Goal: Information Seeking & Learning: Learn about a topic

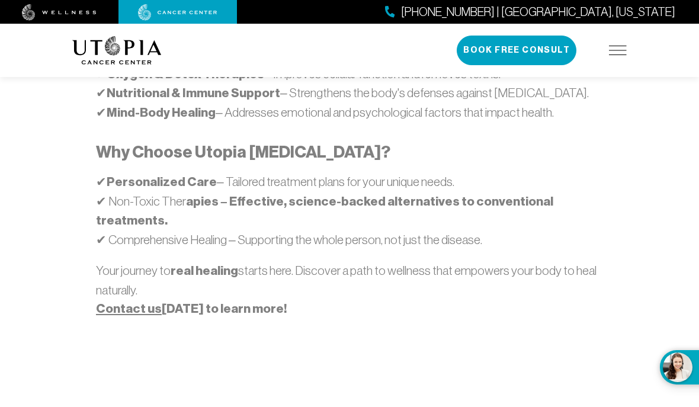
scroll to position [931, 0]
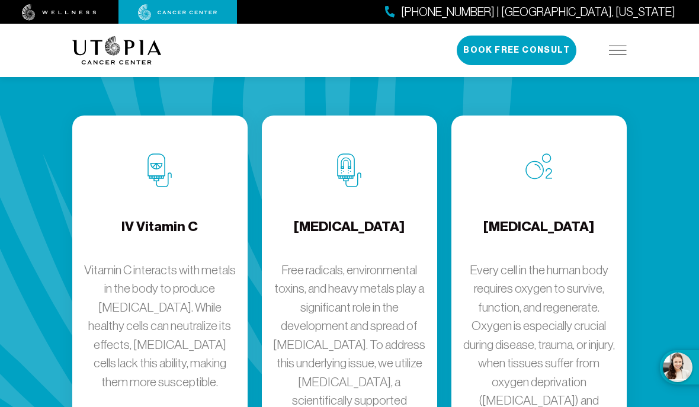
click at [312, 217] on h4 "Chelation Therapy" at bounding box center [349, 236] width 111 height 39
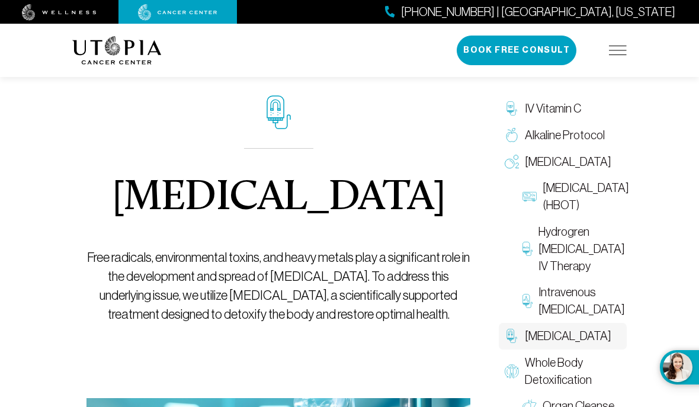
scroll to position [33, 0]
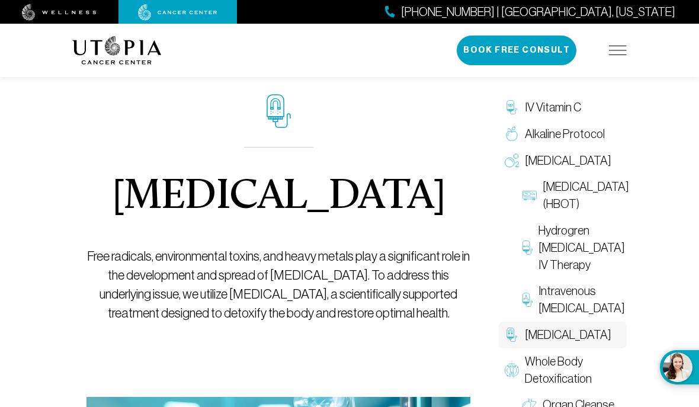
click at [551, 104] on span "IV Vitamin C" at bounding box center [553, 107] width 56 height 17
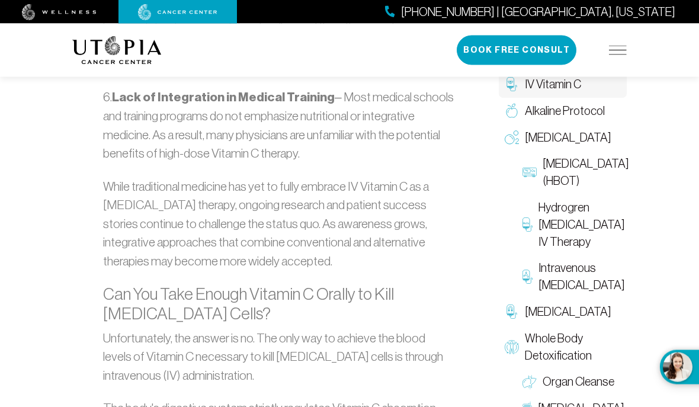
scroll to position [2306, 0]
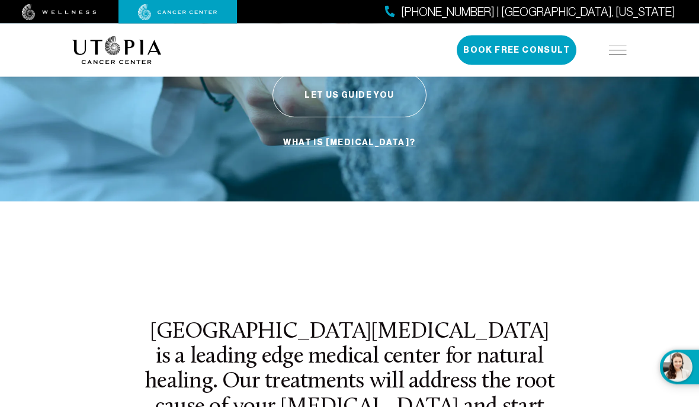
click at [620, 47] on img at bounding box center [618, 50] width 18 height 9
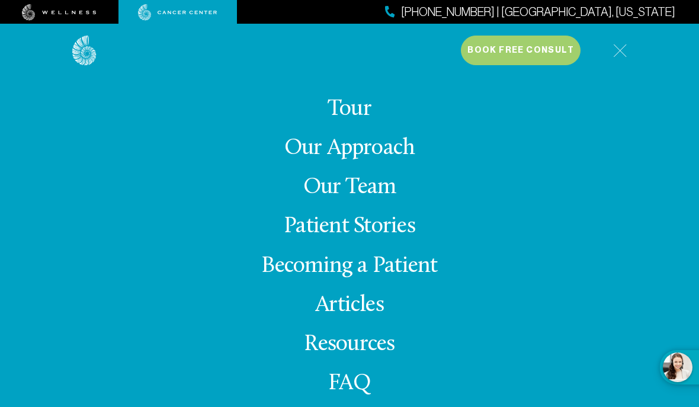
scroll to position [226, 0]
click at [334, 199] on link "Our Team" at bounding box center [349, 187] width 93 height 23
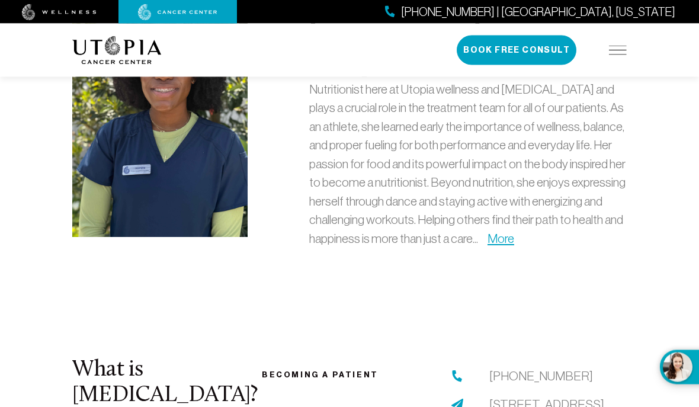
scroll to position [3594, 0]
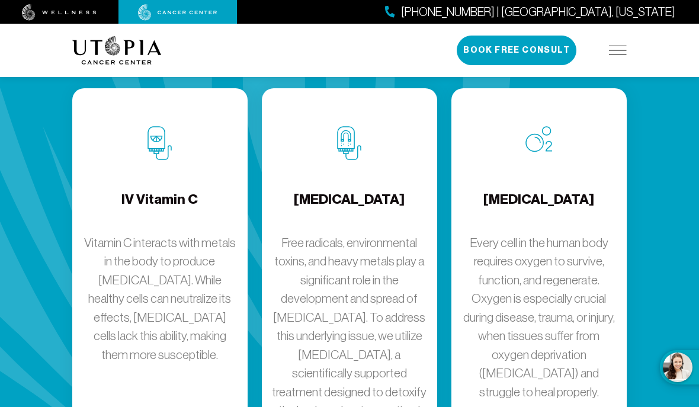
scroll to position [1766, 0]
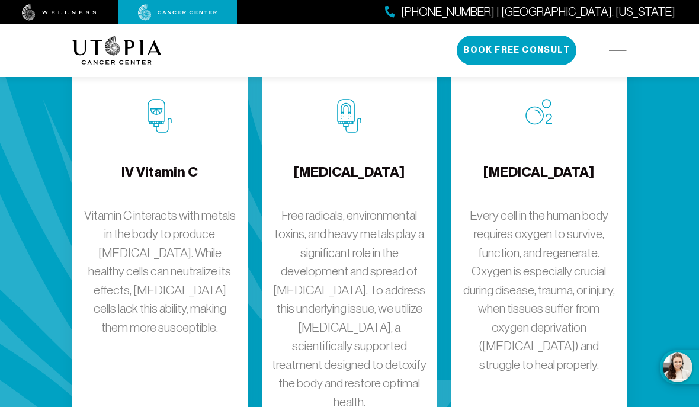
click at [174, 206] on p "Vitamin C interacts with metals in the body to produce hydrogen peroxide. While…" at bounding box center [160, 271] width 156 height 131
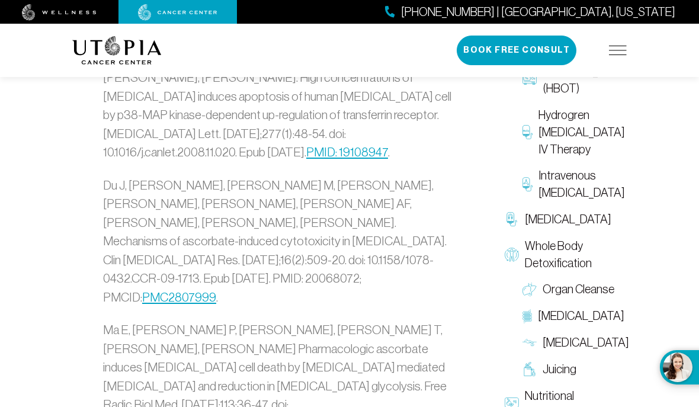
scroll to position [4517, 0]
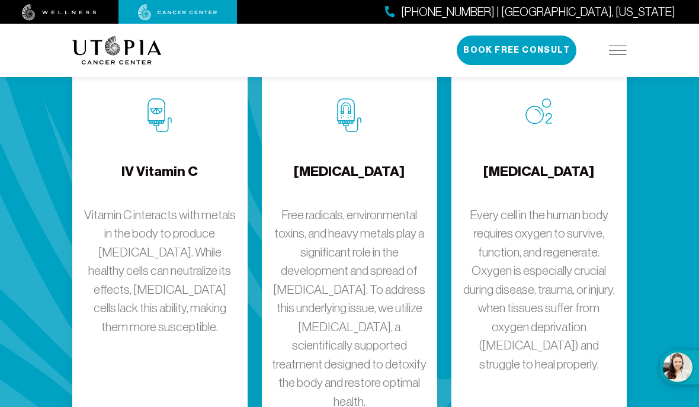
scroll to position [1766, 0]
click at [326, 206] on p "Free radicals, environmental toxins, and heavy metals play a significant role i…" at bounding box center [349, 309] width 156 height 206
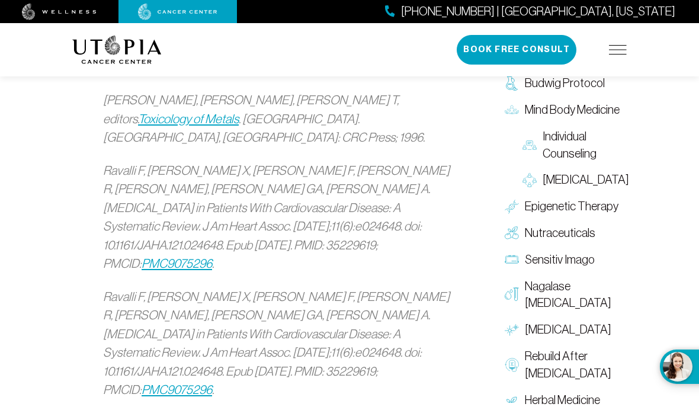
scroll to position [2325, 0]
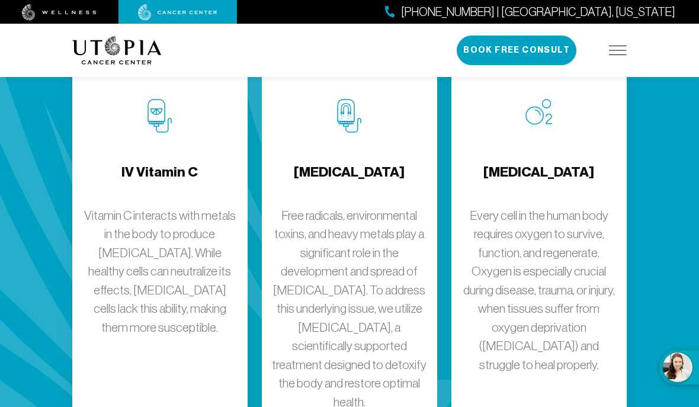
click at [588, 206] on p "Every cell in the human body requires oxygen to survive, function, and regenera…" at bounding box center [539, 290] width 156 height 168
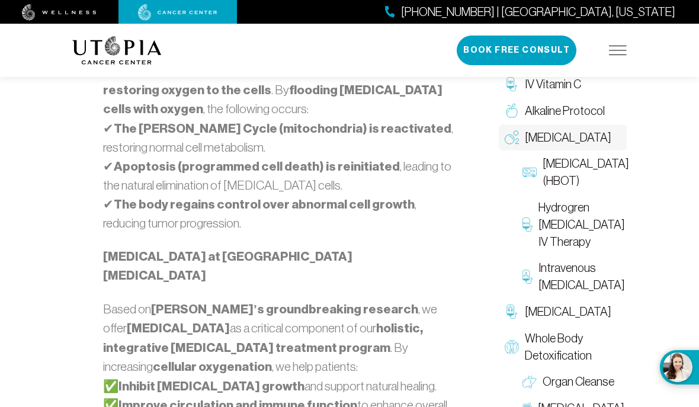
scroll to position [925, 0]
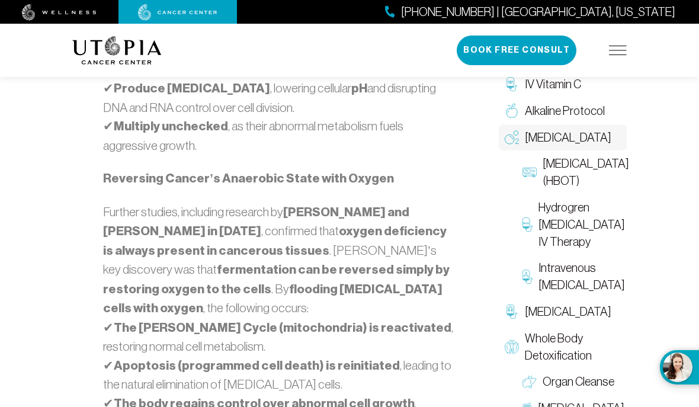
click at [563, 188] on span "Hyperbaric Oxygen Therapy (HBOT)" at bounding box center [586, 172] width 86 height 34
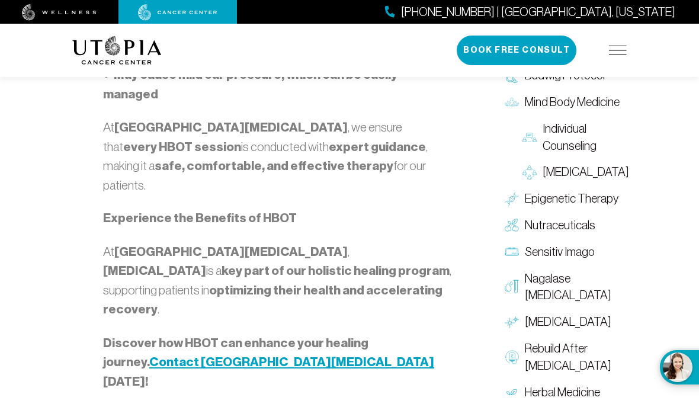
scroll to position [2081, 0]
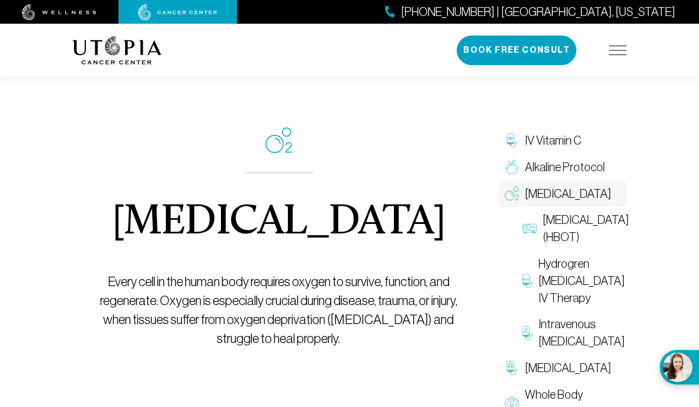
click at [569, 306] on span "Hydrogren Peroxide IV Therapy" at bounding box center [582, 280] width 86 height 51
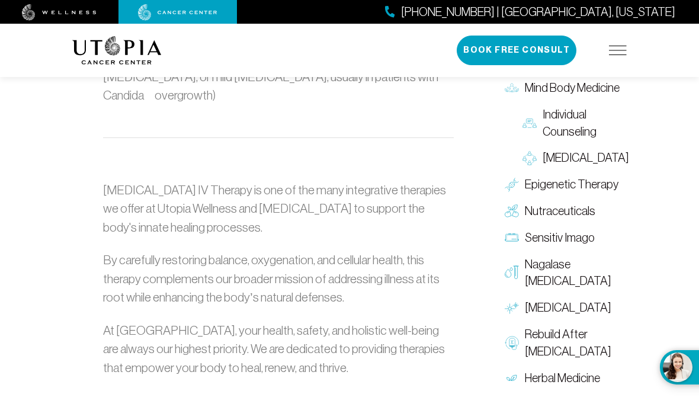
scroll to position [1452, 0]
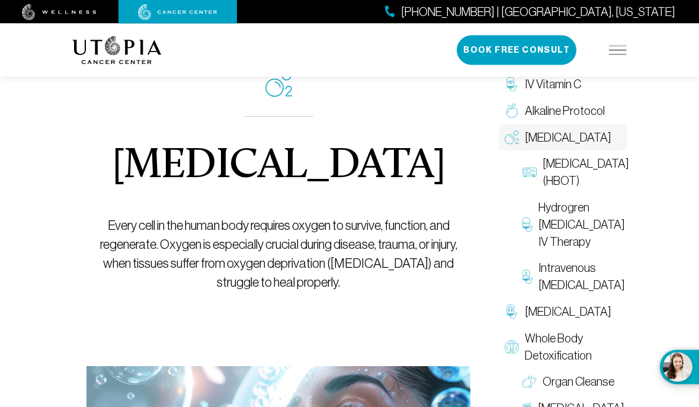
scroll to position [60, 0]
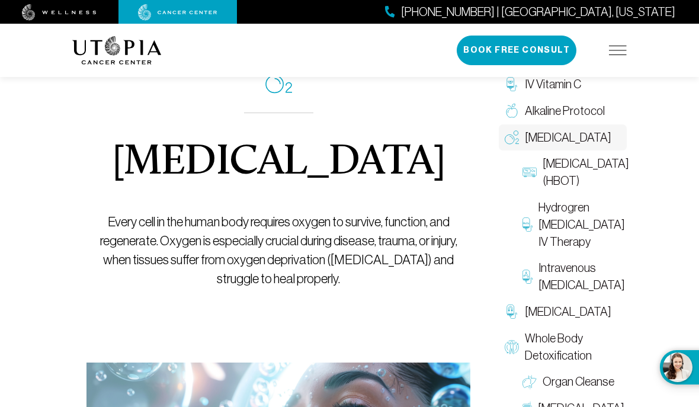
click at [585, 294] on span "Intravenous Ozone Therapy" at bounding box center [582, 276] width 86 height 34
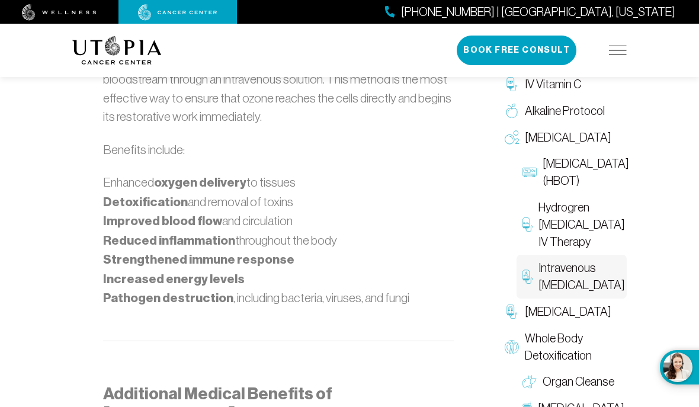
scroll to position [1736, 0]
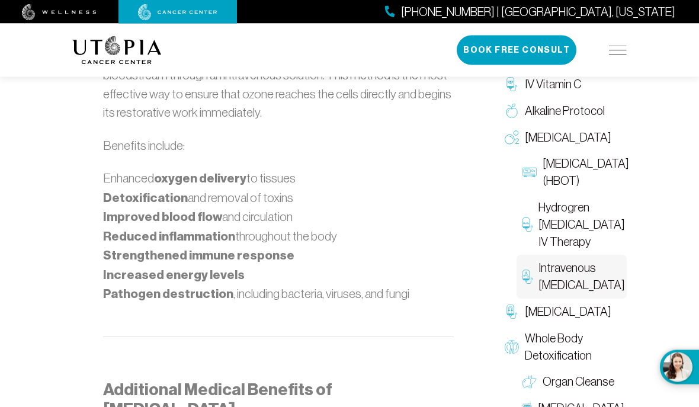
click at [81, 183] on div "What Is Ozone? While many associate ozone with environmental discussions about …" at bounding box center [278, 180] width 398 height 2113
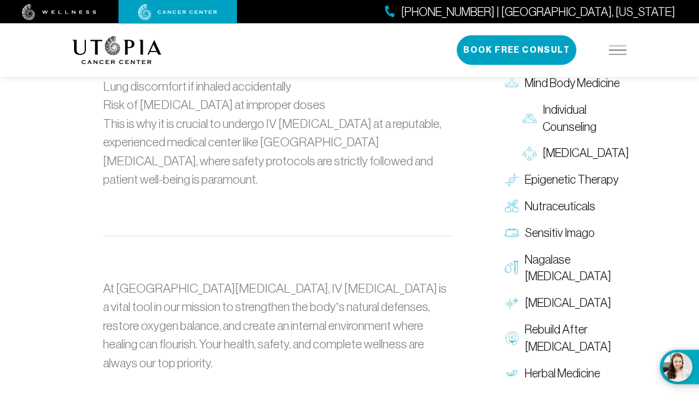
scroll to position [2639, 0]
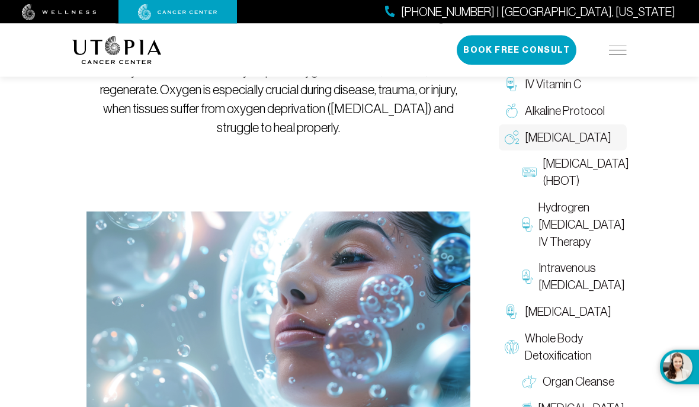
scroll to position [212, 0]
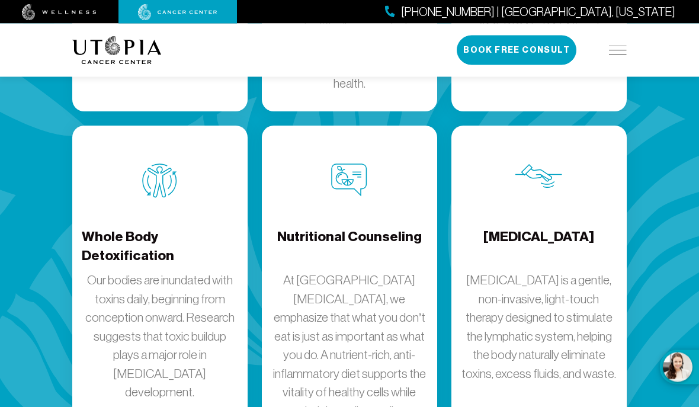
scroll to position [2108, 0]
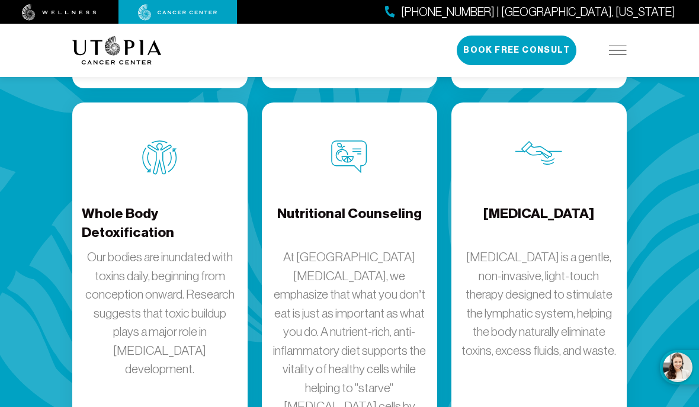
click at [117, 204] on h4 "Whole Body Detoxification" at bounding box center [160, 223] width 156 height 39
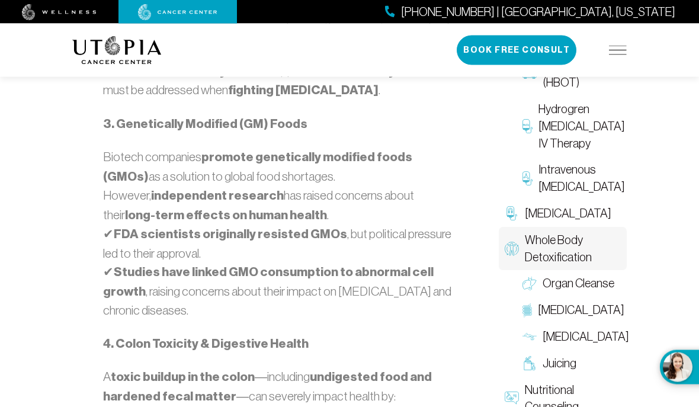
scroll to position [1283, 0]
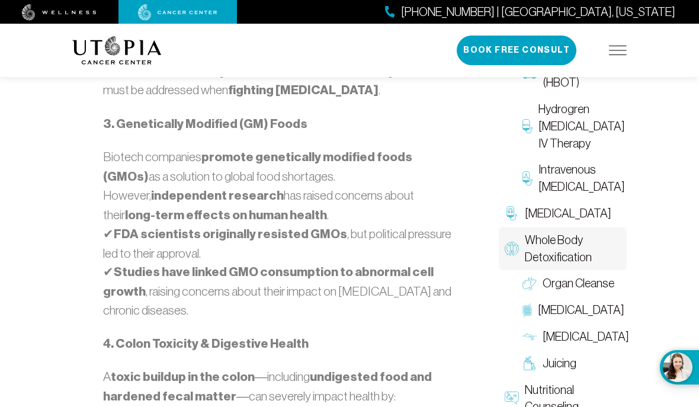
click at [595, 275] on span "Organ Cleanse" at bounding box center [579, 283] width 72 height 17
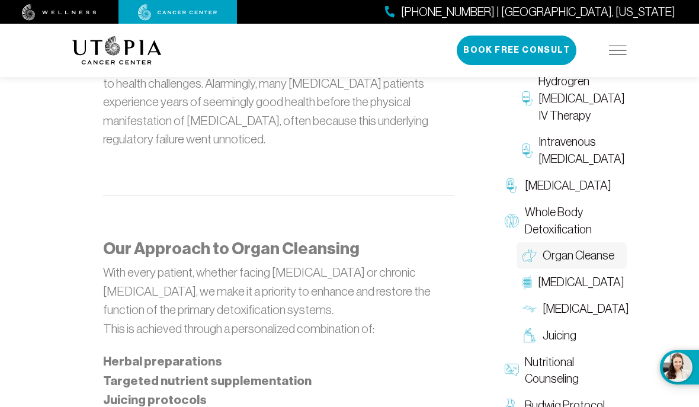
scroll to position [813, 0]
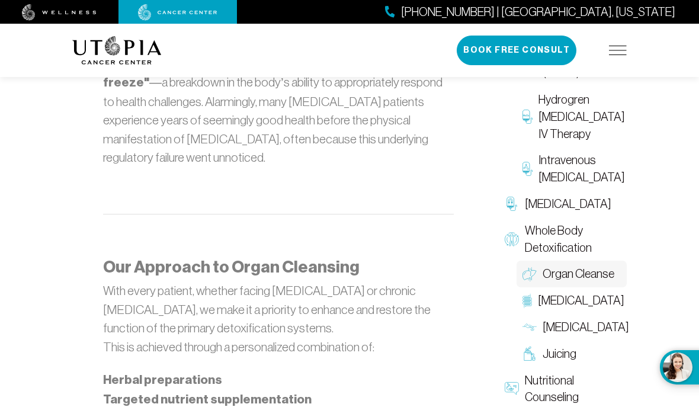
click at [598, 292] on span "Colon Therapy" at bounding box center [581, 300] width 86 height 17
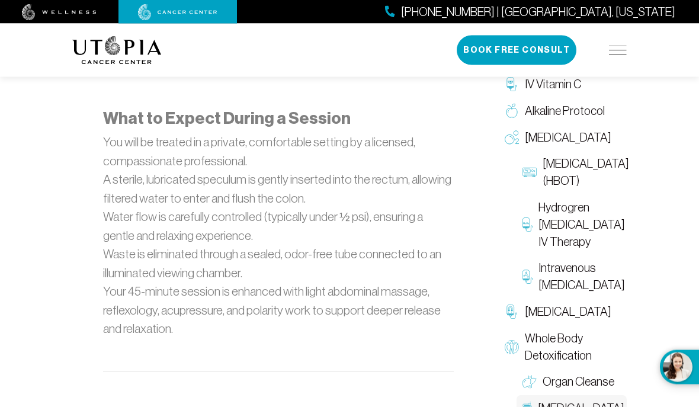
scroll to position [1368, 0]
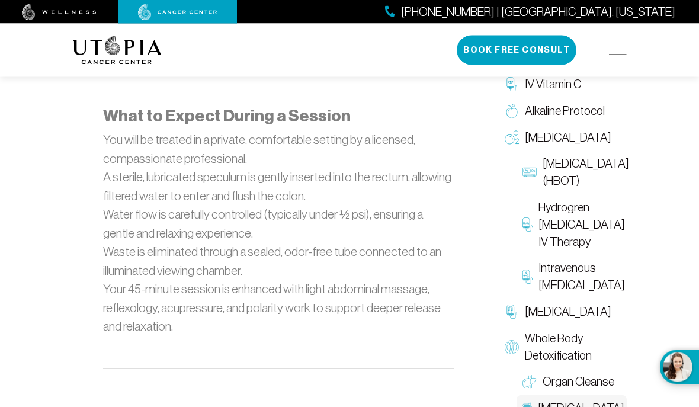
click at [84, 98] on div "What Is Colon Therapy? Colon Therapy, also known as colon hydrotherapy, is a ge…" at bounding box center [278, 253] width 398 height 1675
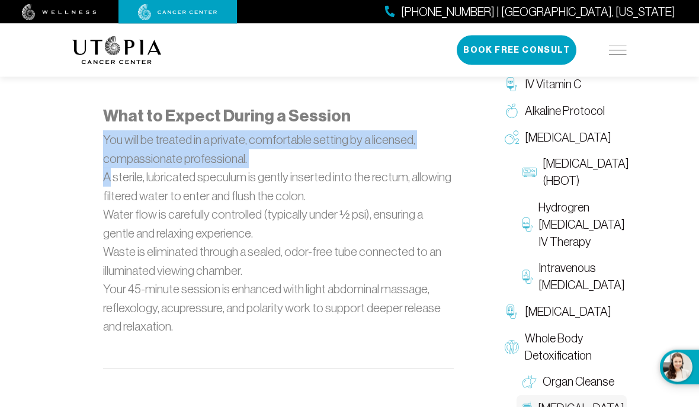
click at [30, 214] on div "Colon Therapy It is widely reported that up to 90% of all diseases originate in…" at bounding box center [349, 158] width 699 height 2947
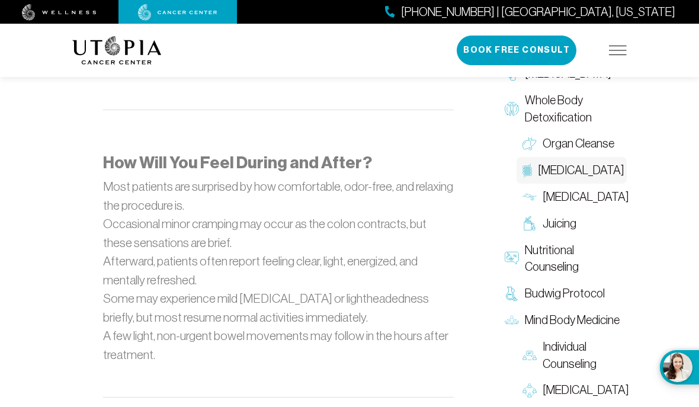
scroll to position [1835, 0]
click at [560, 188] on span "Lymphatic Massage" at bounding box center [586, 196] width 86 height 17
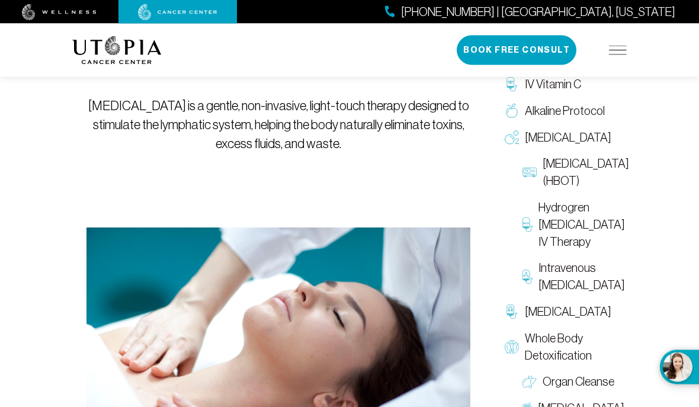
scroll to position [175, 0]
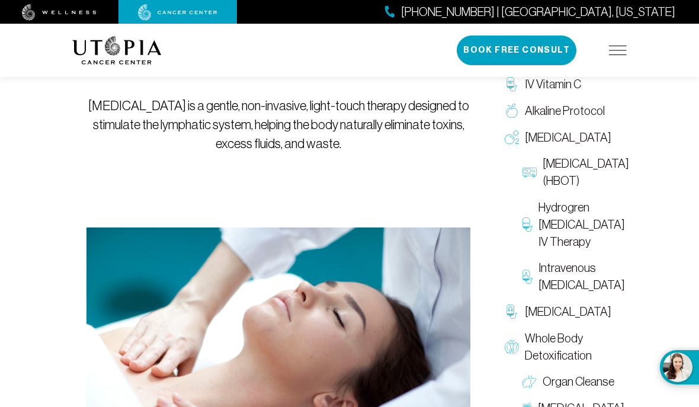
click at [85, 148] on div "Lymphatic Massage Lymphatic Massage is a gentle, non-invasive, light-touch ther…" at bounding box center [278, 181] width 412 height 605
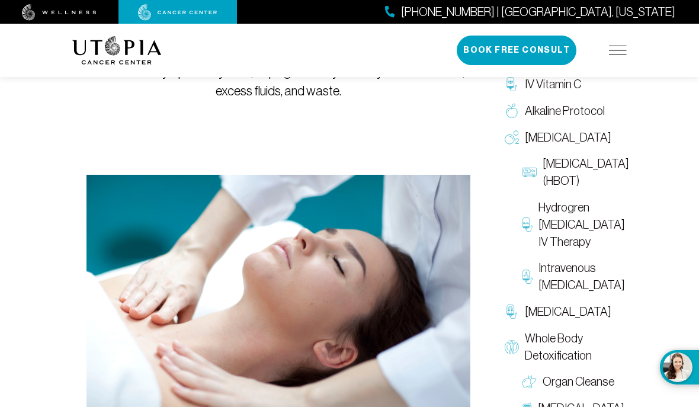
scroll to position [1835, 0]
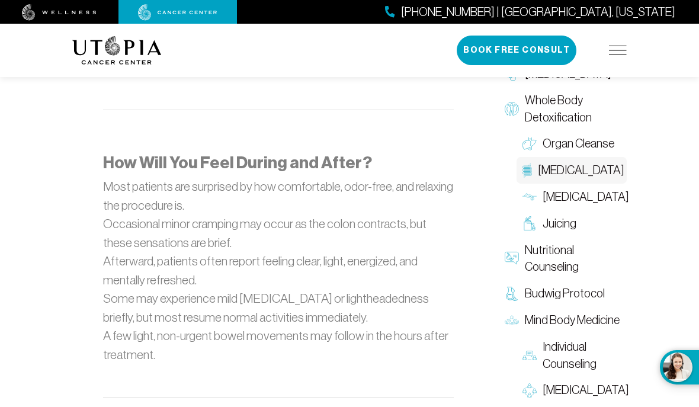
click at [560, 215] on span "Juicing" at bounding box center [560, 223] width 34 height 17
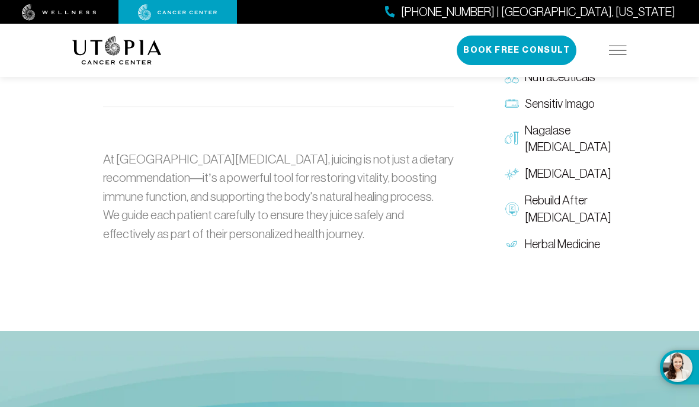
scroll to position [1776, 0]
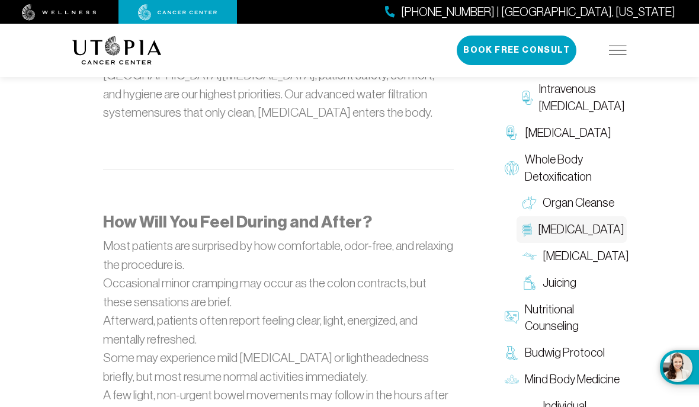
scroll to position [1835, 0]
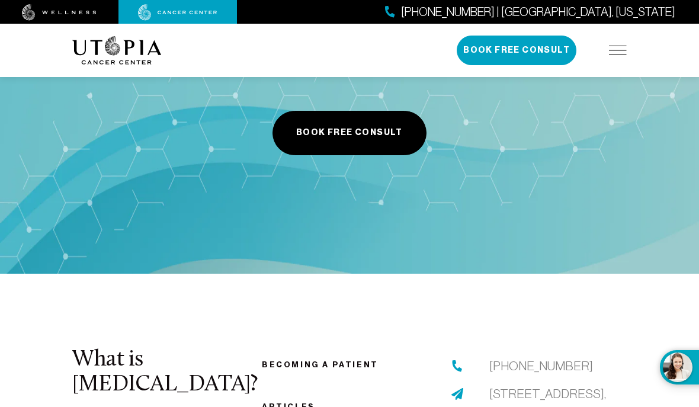
scroll to position [814, 0]
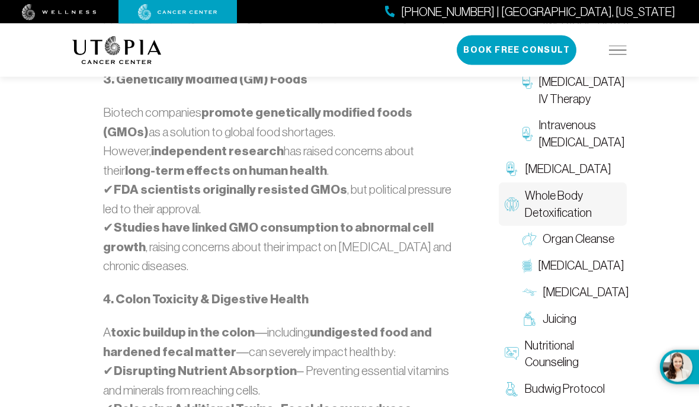
scroll to position [1283, 0]
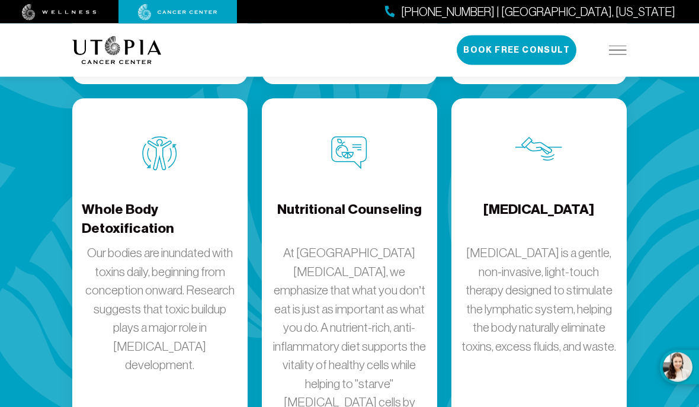
scroll to position [2108, 0]
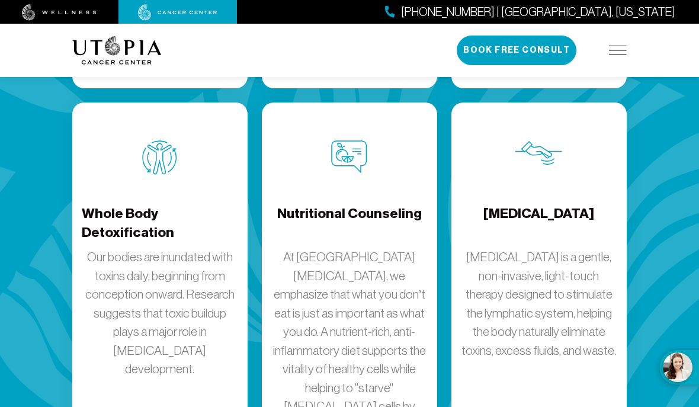
click at [331, 248] on p "At Utopia Cancer Center, we emphasize that what you don’t eat is just as import…" at bounding box center [349, 407] width 156 height 318
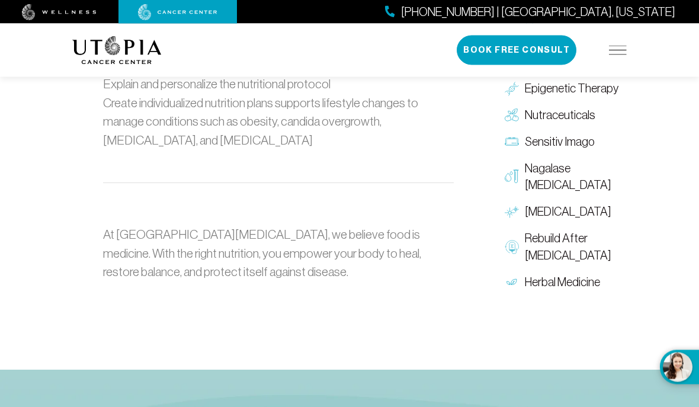
scroll to position [2272, 0]
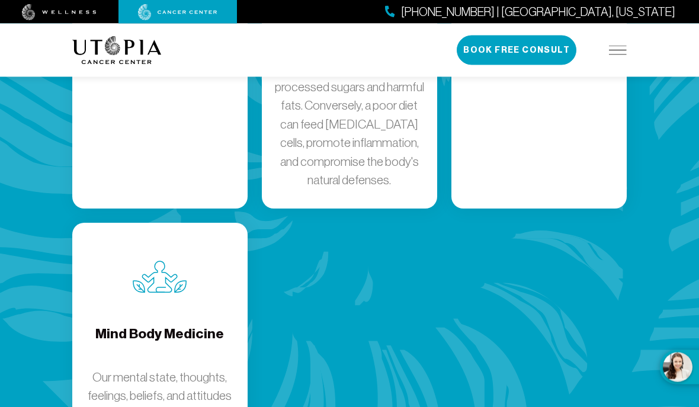
scroll to position [2491, 0]
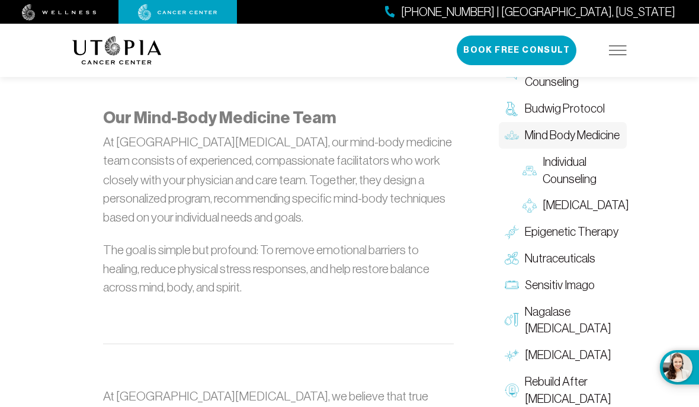
scroll to position [1592, 0]
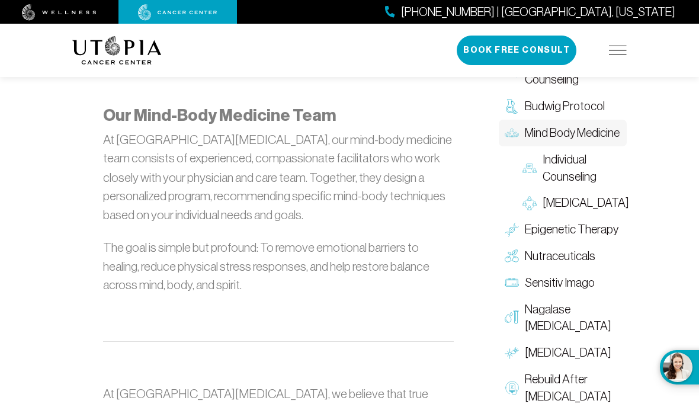
click at [569, 150] on span "Individual Counseling" at bounding box center [582, 167] width 78 height 34
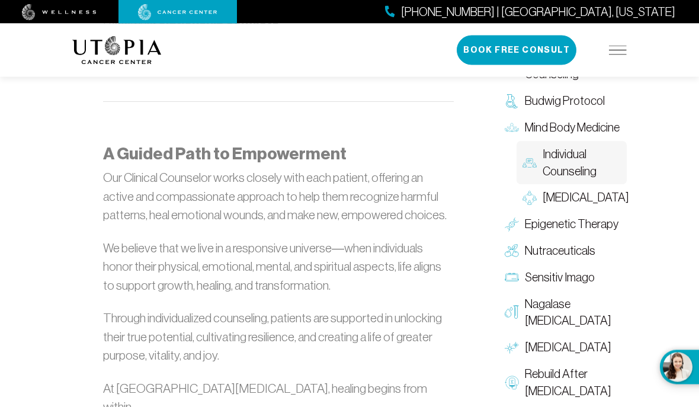
scroll to position [909, 0]
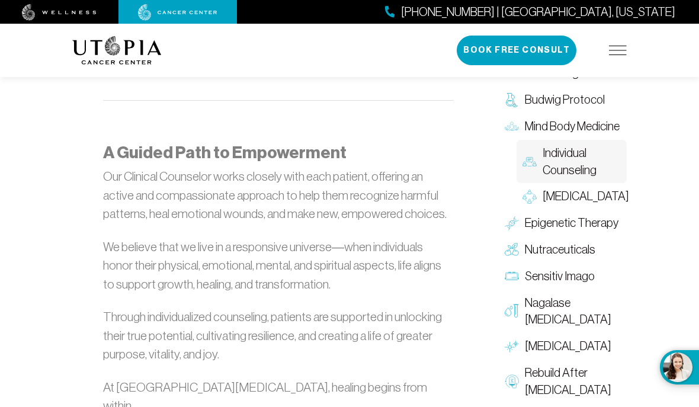
click at [603, 188] on span "Group Therapy" at bounding box center [586, 196] width 86 height 17
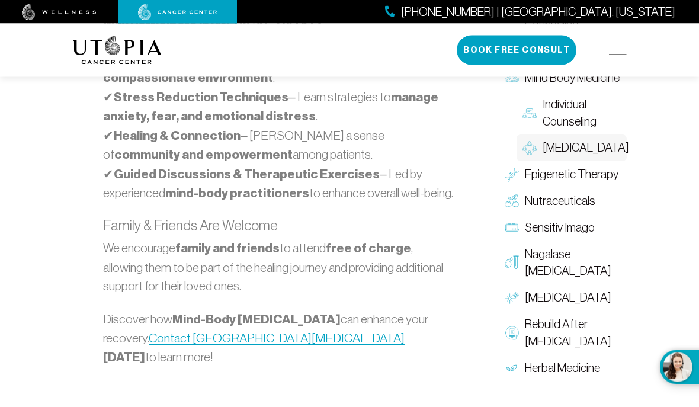
scroll to position [1252, 0]
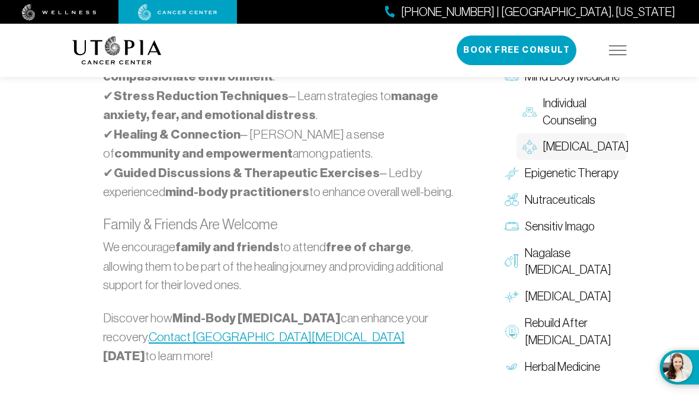
click at [591, 165] on span "Epigenetic Therapy" at bounding box center [572, 173] width 94 height 17
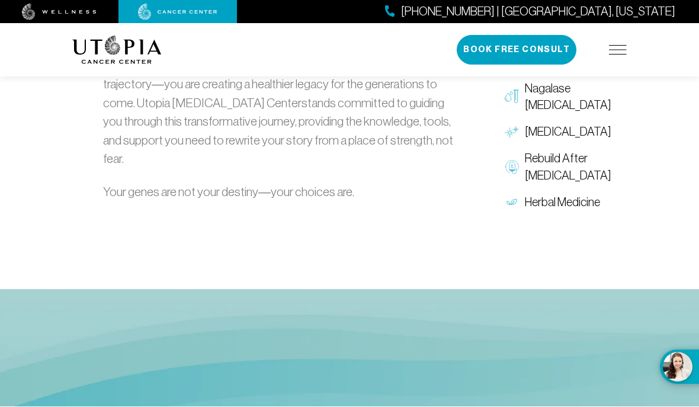
scroll to position [1613, 0]
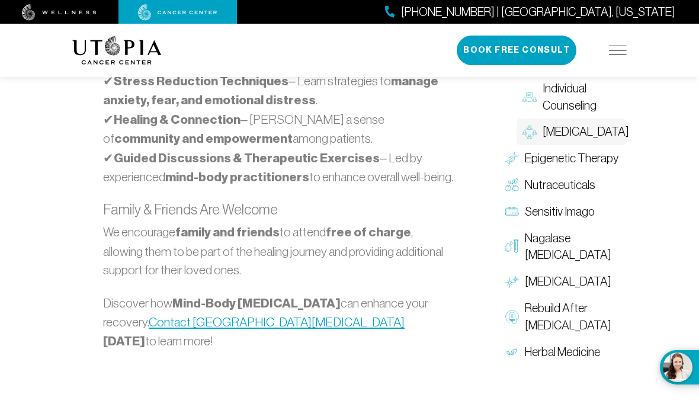
scroll to position [1252, 0]
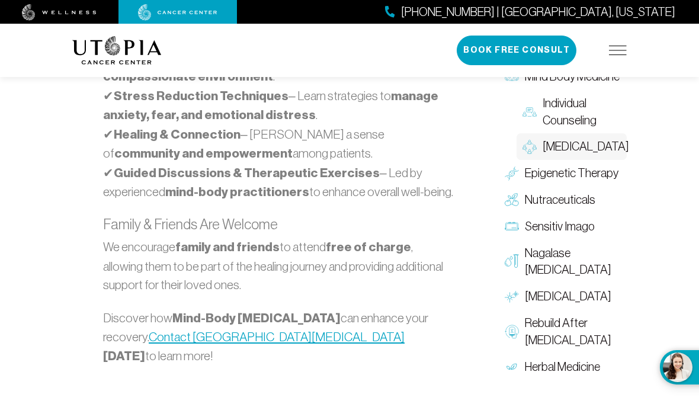
click at [576, 191] on span "Nutraceuticals" at bounding box center [560, 199] width 71 height 17
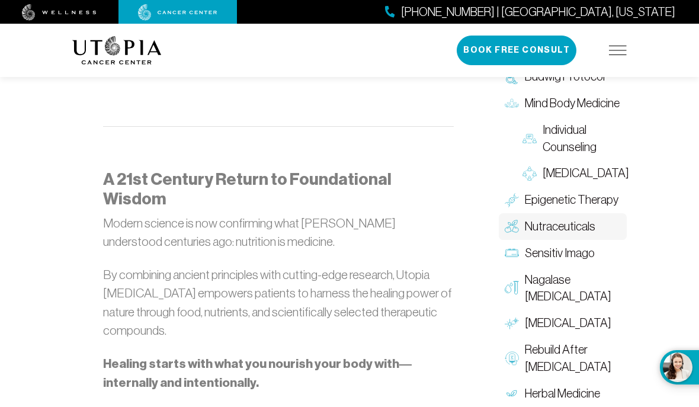
scroll to position [1552, 0]
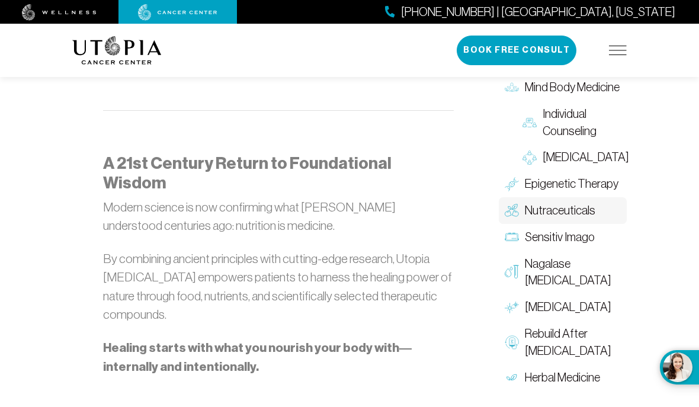
click at [576, 229] on span "Sensitiv Imago" at bounding box center [560, 237] width 70 height 17
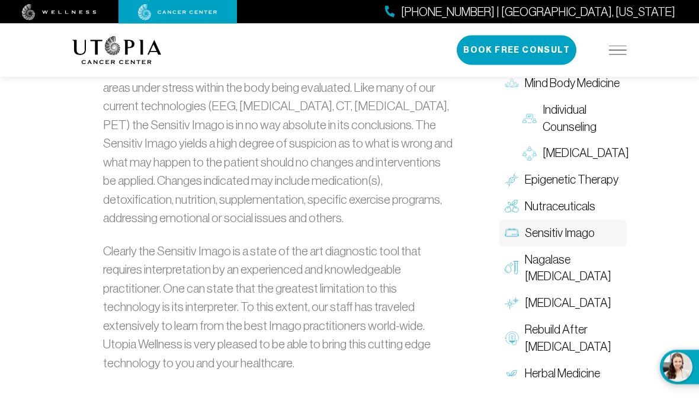
scroll to position [2613, 0]
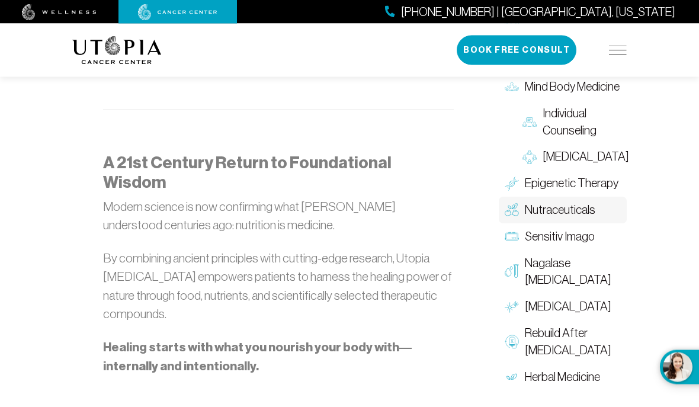
scroll to position [1552, 0]
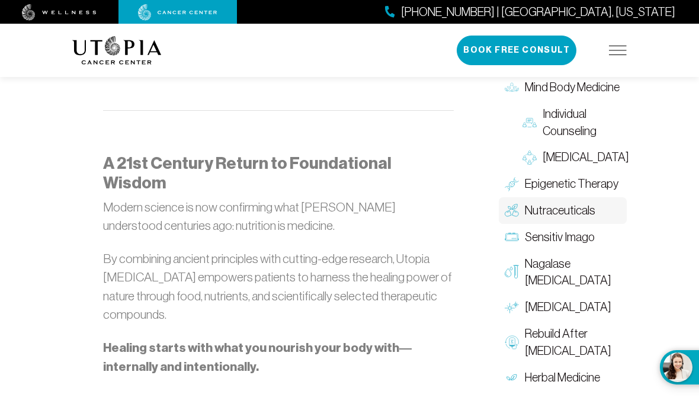
click at [545, 255] on span "Nagalase Blood Test" at bounding box center [573, 272] width 96 height 34
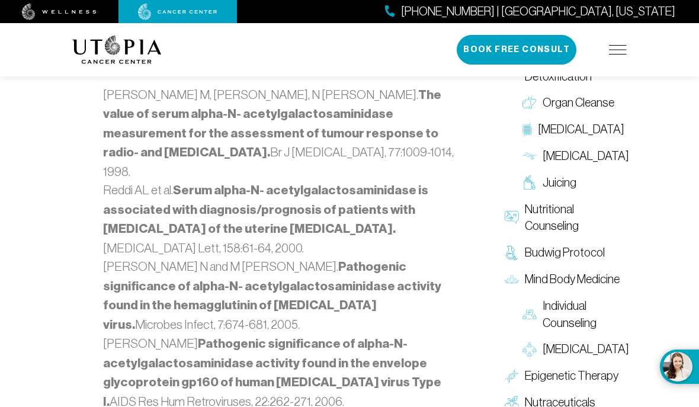
scroll to position [1860, 0]
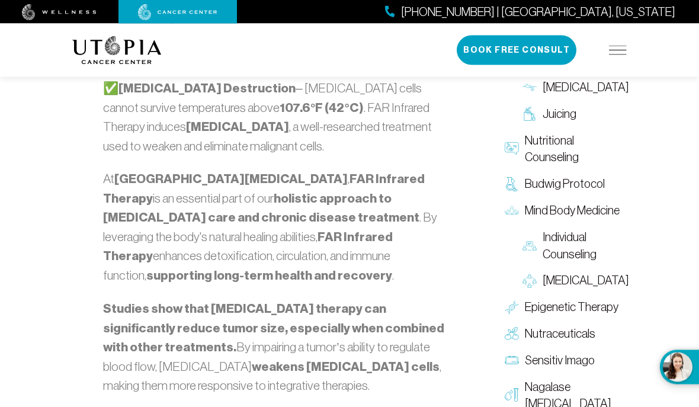
scroll to position [1569, 0]
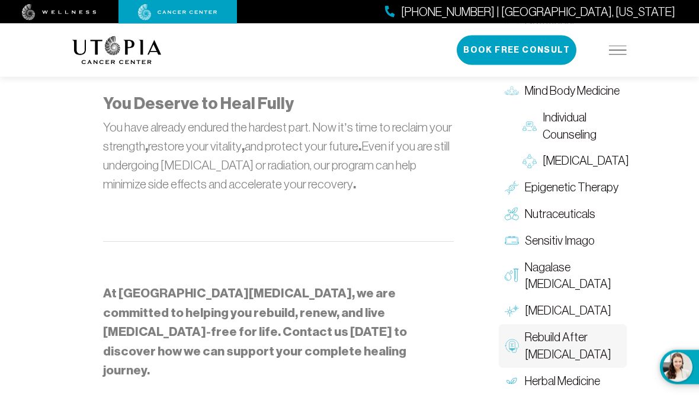
scroll to position [1630, 0]
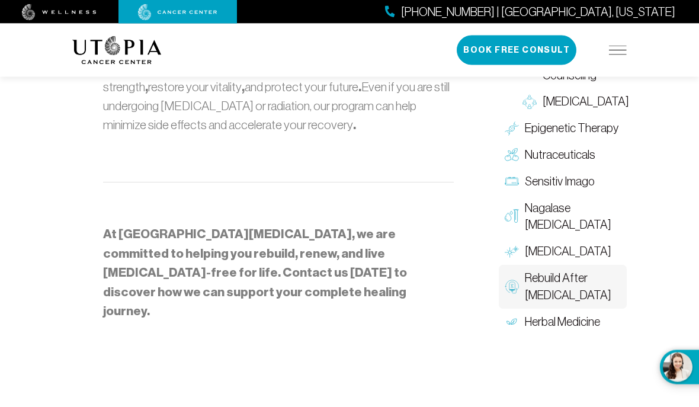
click at [583, 314] on span "Herbal Medicine" at bounding box center [562, 322] width 75 height 17
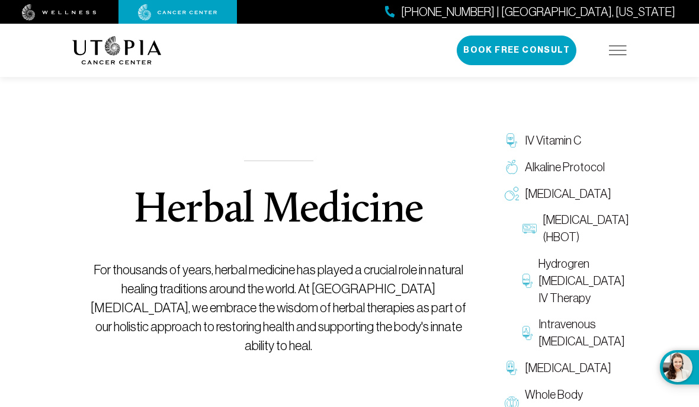
click at [612, 53] on img at bounding box center [618, 50] width 18 height 9
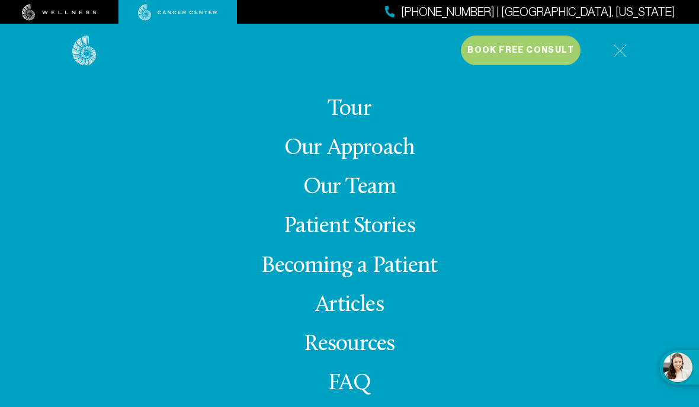
scroll to position [472, 0]
click at [620, 44] on img at bounding box center [620, 51] width 14 height 14
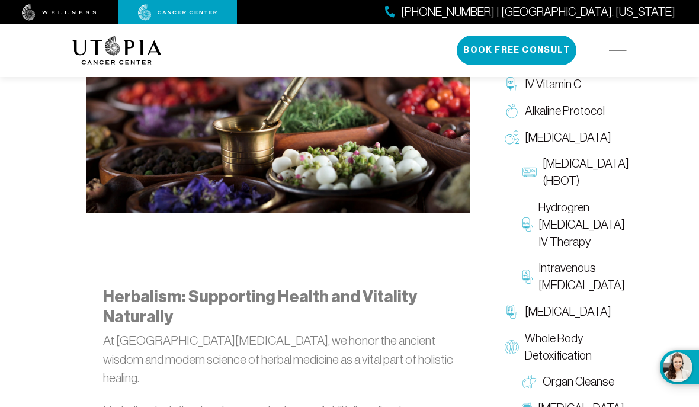
scroll to position [524, 0]
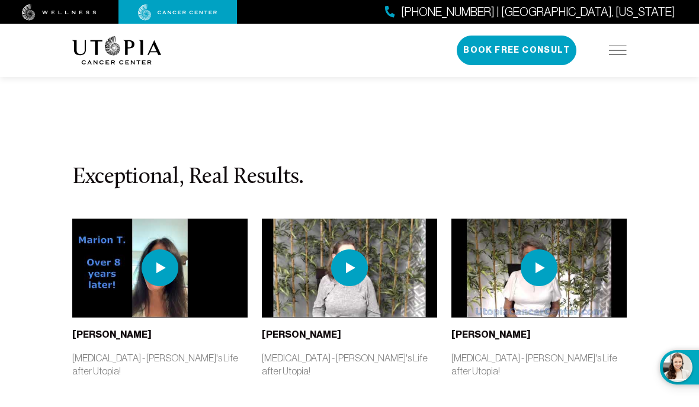
scroll to position [3049, 0]
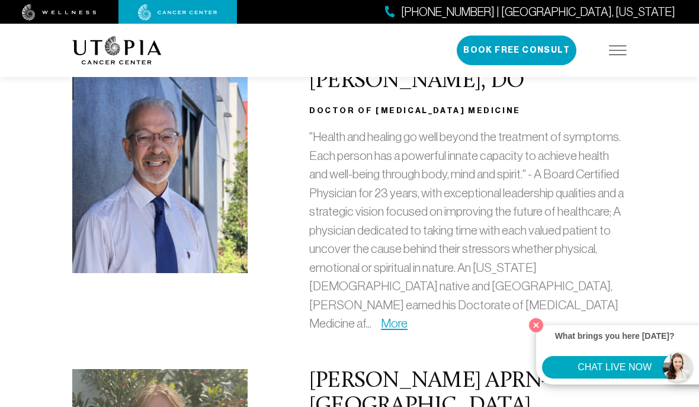
scroll to position [215, 0]
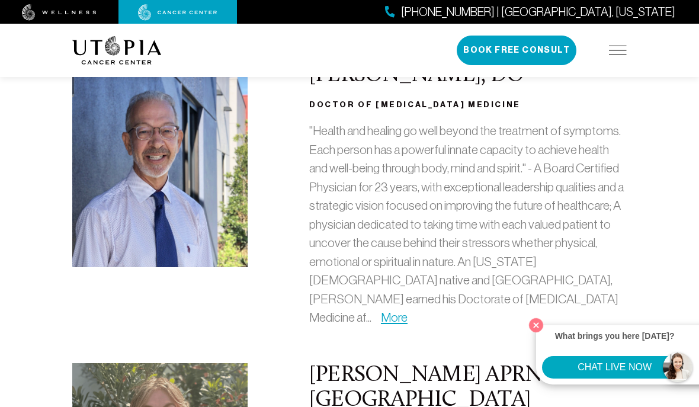
click at [408, 310] on link "More" at bounding box center [394, 317] width 27 height 14
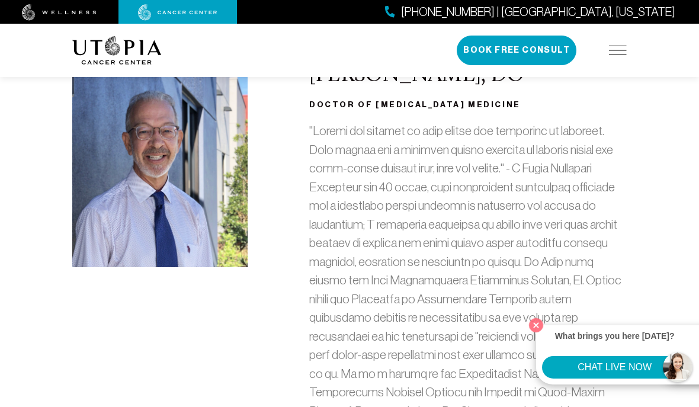
click at [536, 335] on button "Close" at bounding box center [536, 325] width 20 height 20
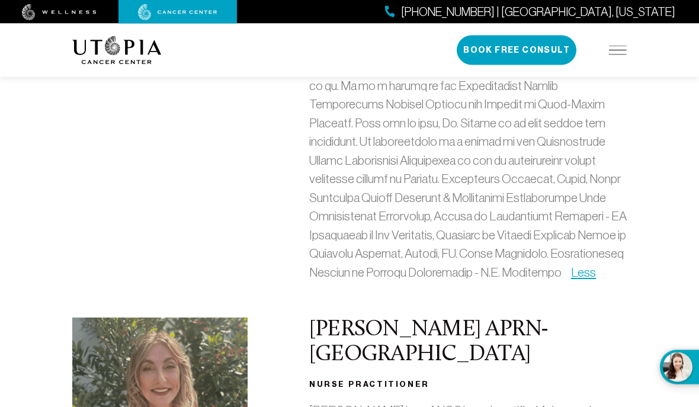
scroll to position [504, 0]
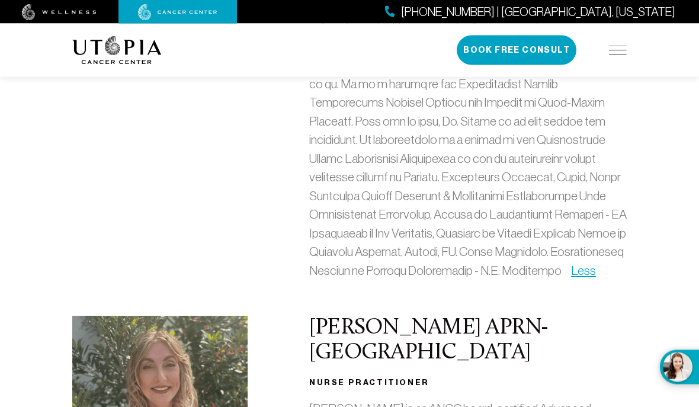
click at [571, 268] on link "Less" at bounding box center [583, 271] width 25 height 14
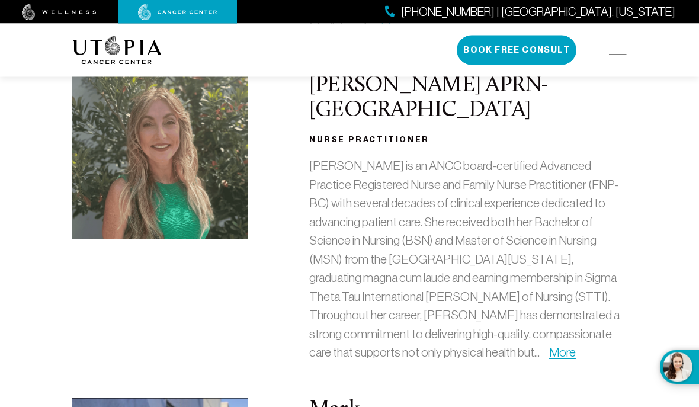
scroll to position [505, 0]
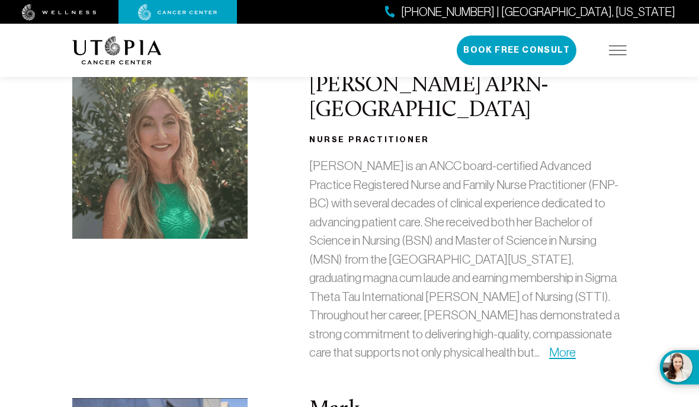
click at [549, 345] on link "More" at bounding box center [562, 352] width 27 height 14
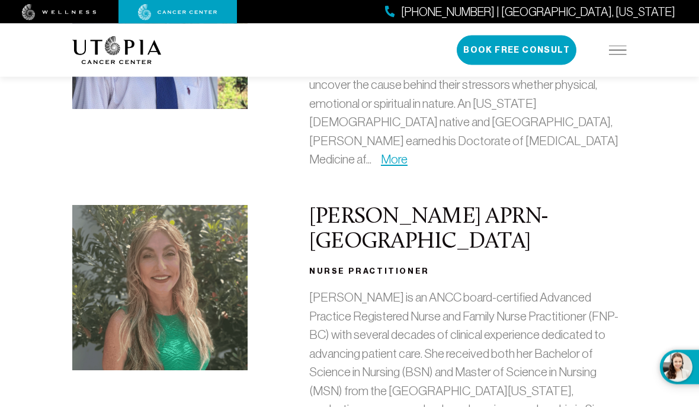
click at [408, 153] on link "More" at bounding box center [394, 160] width 27 height 14
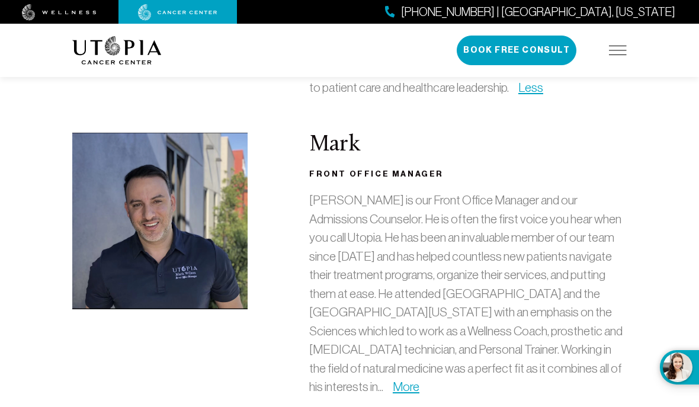
scroll to position [1125, 0]
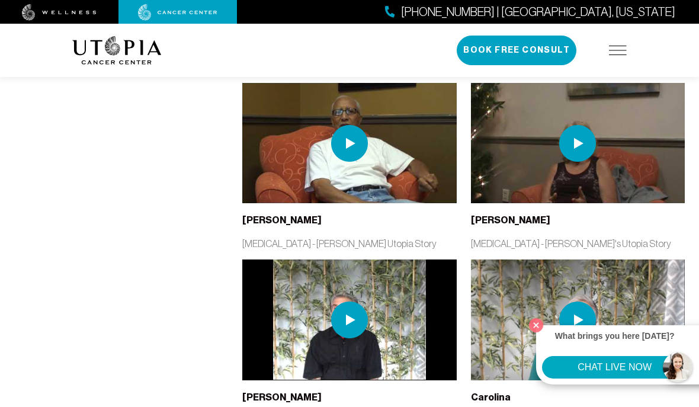
scroll to position [2276, 0]
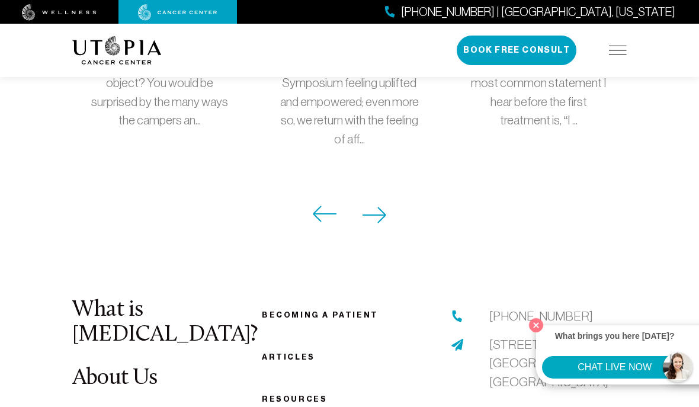
scroll to position [1450, 0]
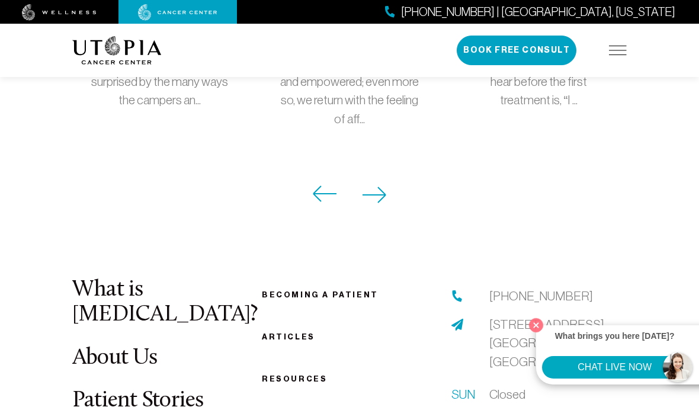
click at [382, 187] on icon at bounding box center [374, 194] width 23 height 15
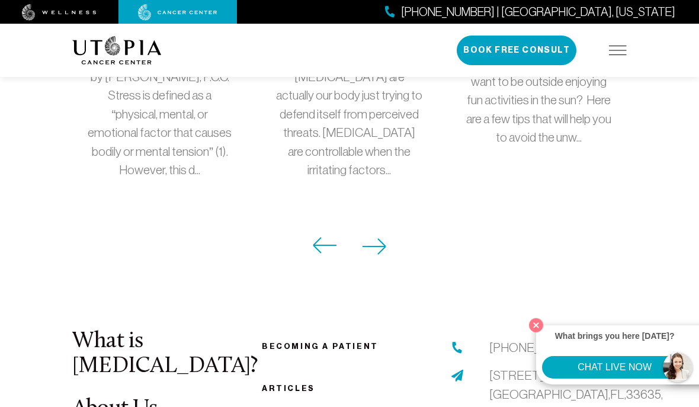
click at [372, 239] on icon at bounding box center [374, 246] width 23 height 15
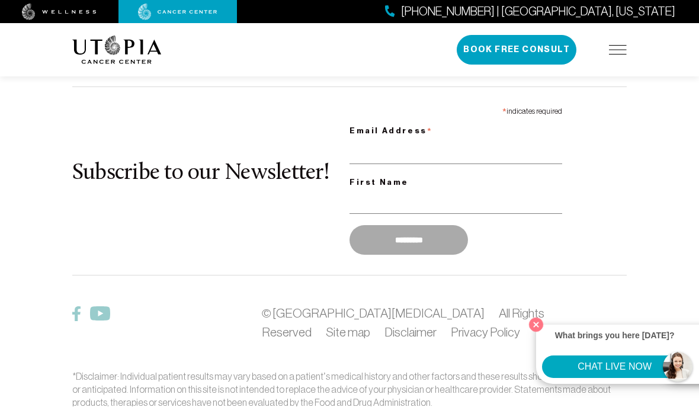
scroll to position [1852, 0]
